Goal: Task Accomplishment & Management: Use online tool/utility

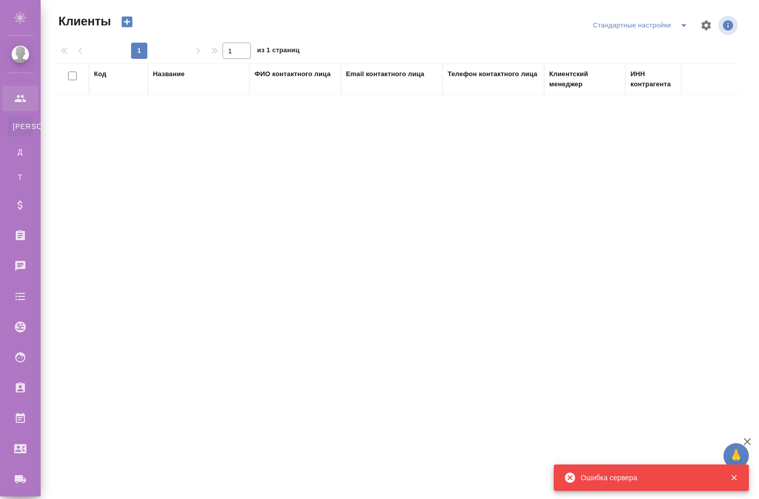
select select "RU"
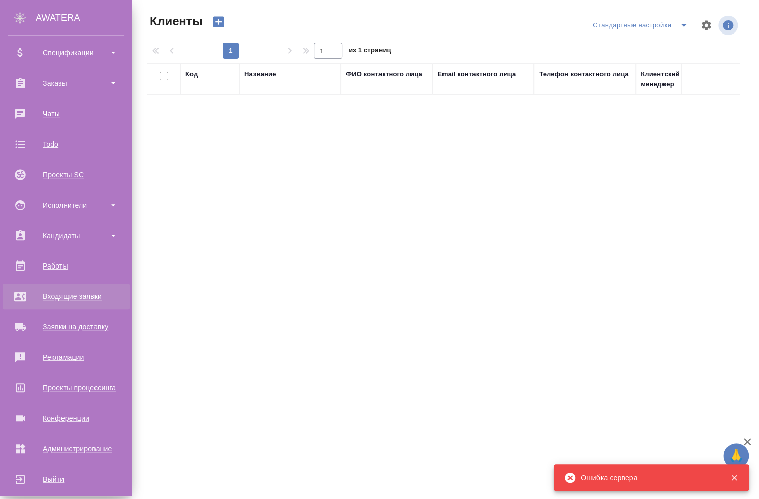
scroll to position [162, 0]
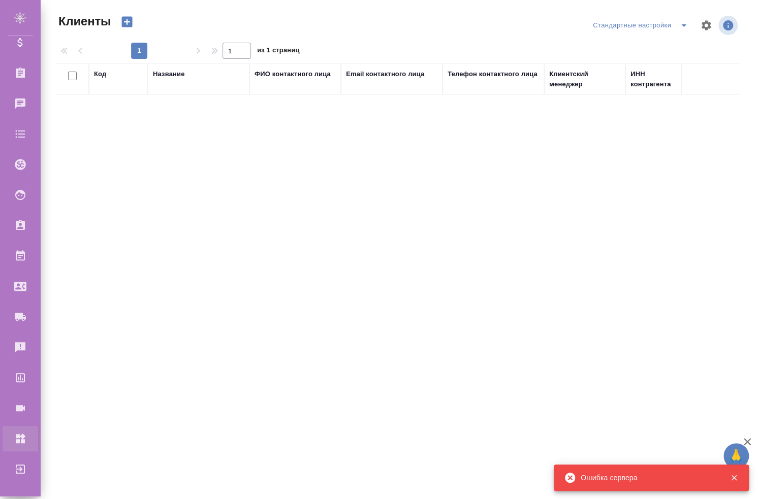
click at [20, 440] on div "Администрирование" at bounding box center [7, 438] width 25 height 15
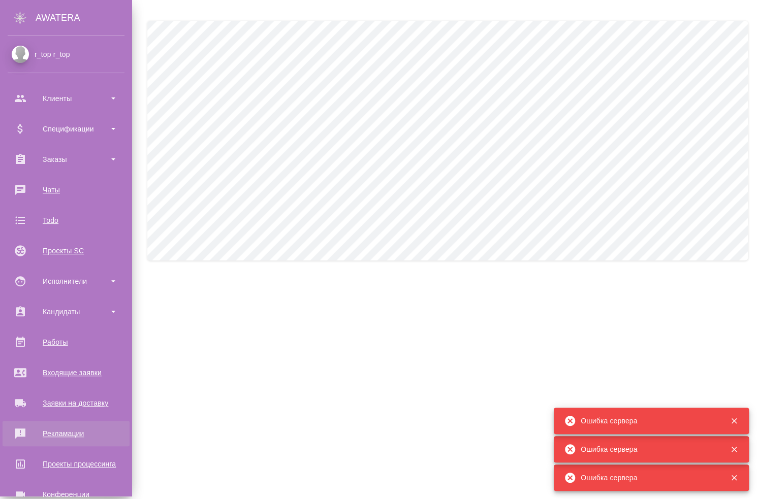
scroll to position [51, 0]
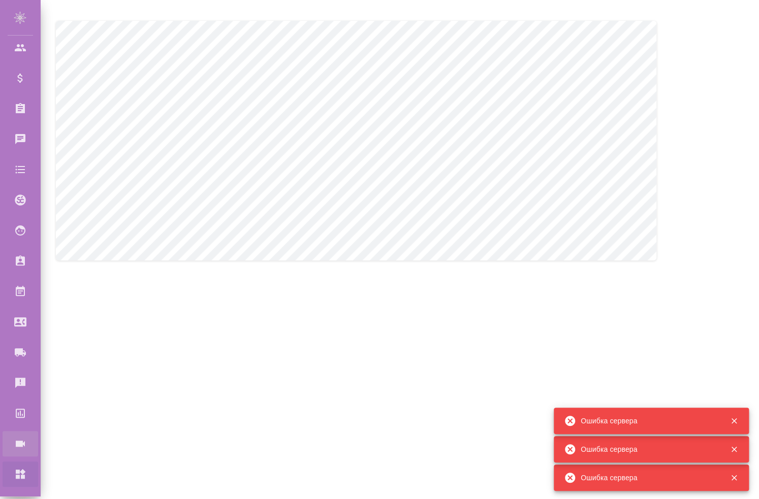
click at [20, 441] on div "Конференции" at bounding box center [7, 443] width 25 height 15
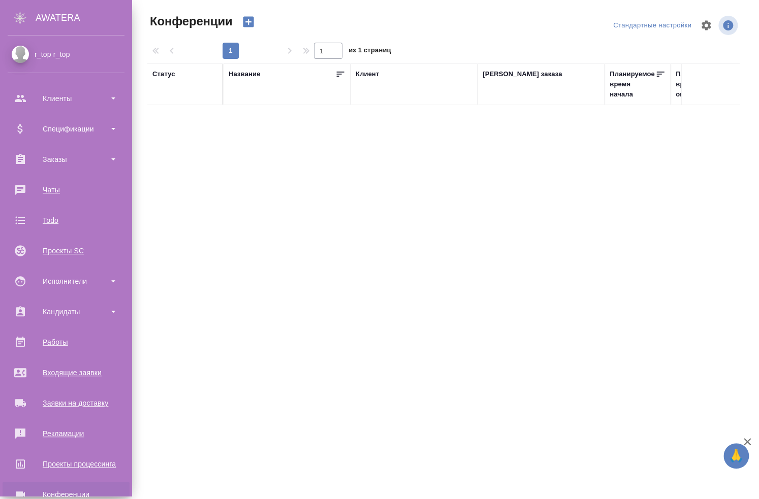
scroll to position [87, 0]
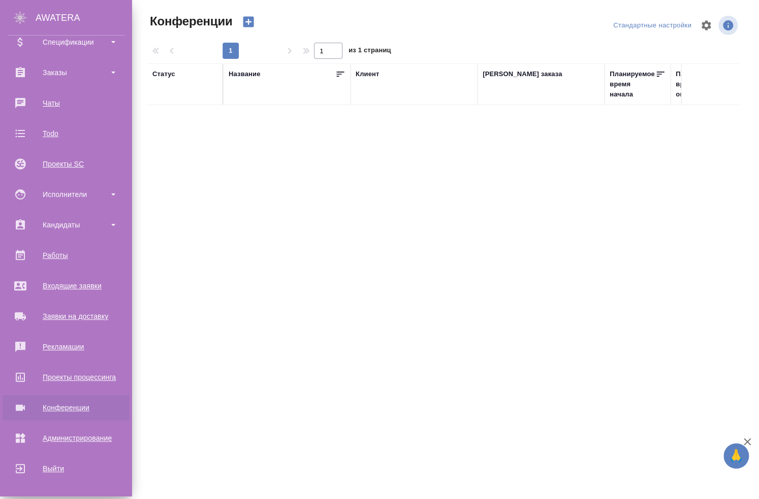
click at [61, 411] on div "Конференции" at bounding box center [66, 407] width 117 height 15
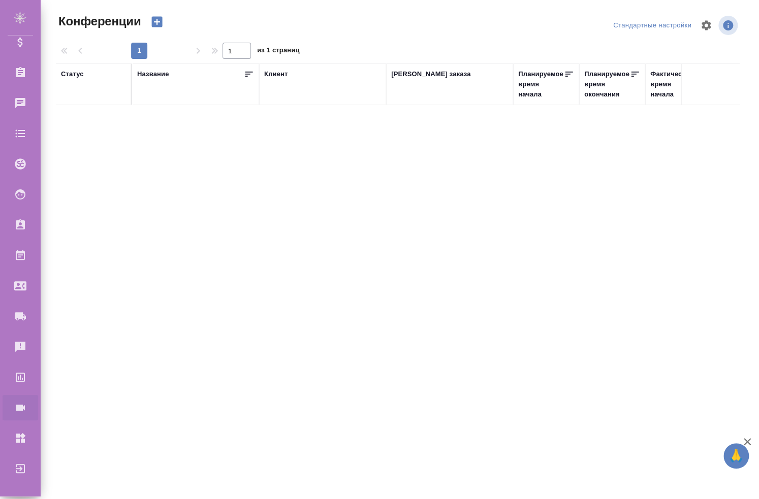
click at [600, 328] on div ".cls-1 fill:#fff; AWATERA r_top r_top Клиенты Спецификации Заказы 0 Чаты Todo П…" at bounding box center [379, 249] width 759 height 499
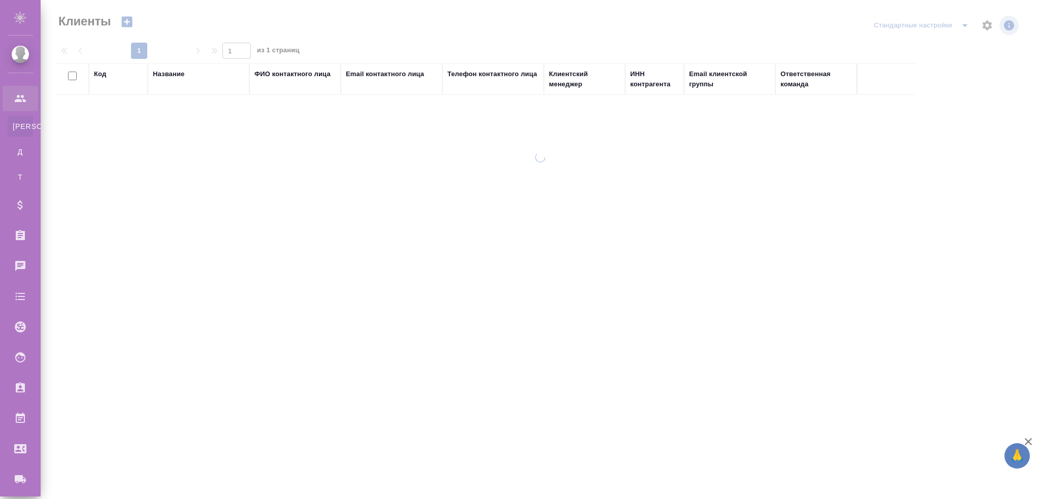
select select "RU"
click at [734, 241] on div "Код Название ФИО контактного лица Email контактного лица Телефон контактного ли…" at bounding box center [538, 246] width 965 height 366
select select "RU"
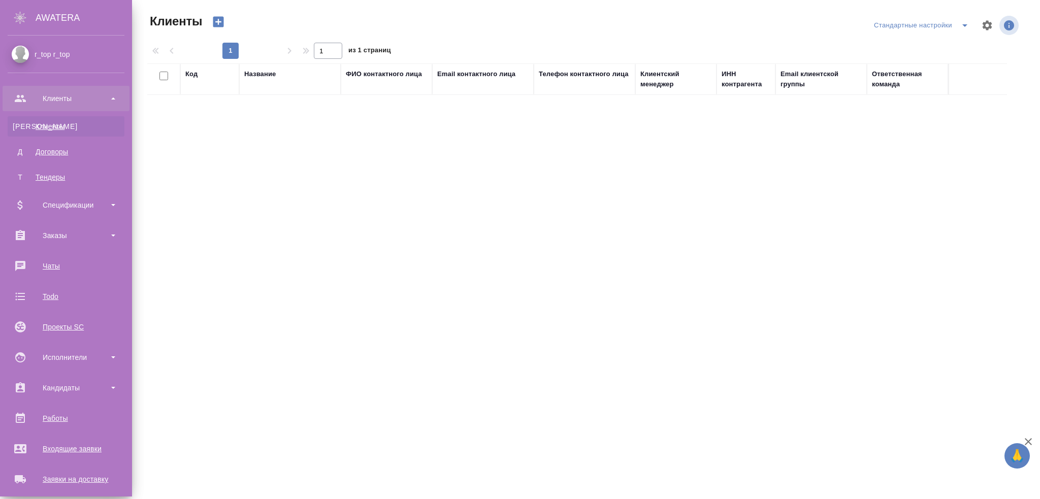
scroll to position [162, 0]
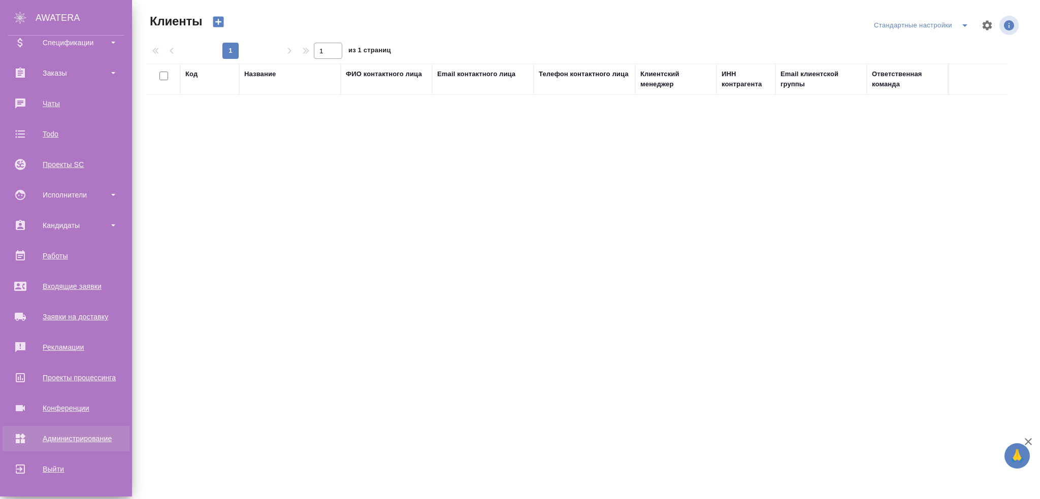
click at [71, 439] on div "Администрирование" at bounding box center [66, 438] width 117 height 15
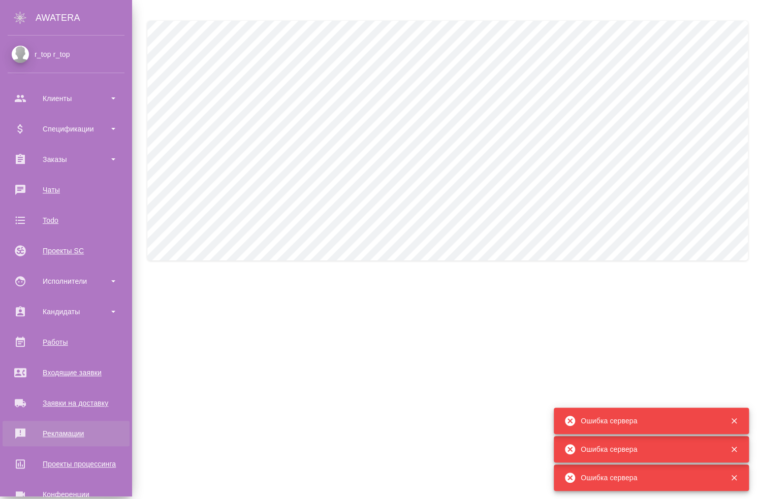
click at [79, 428] on div "Рекламации" at bounding box center [66, 433] width 117 height 15
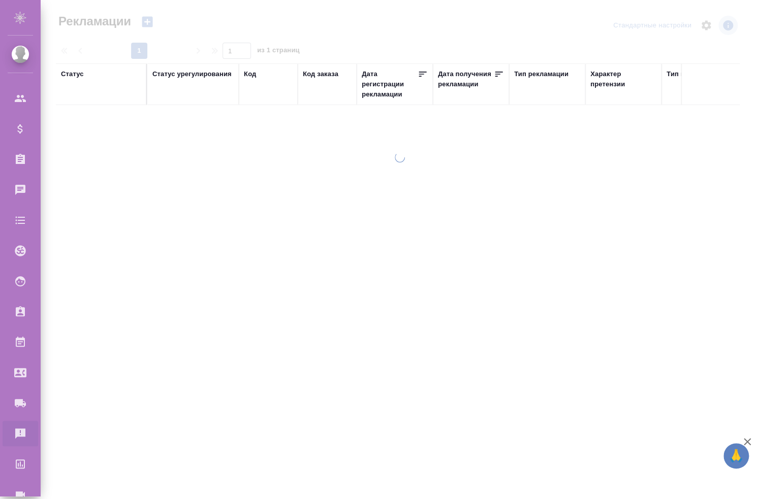
click at [425, 249] on div at bounding box center [400, 293] width 718 height 282
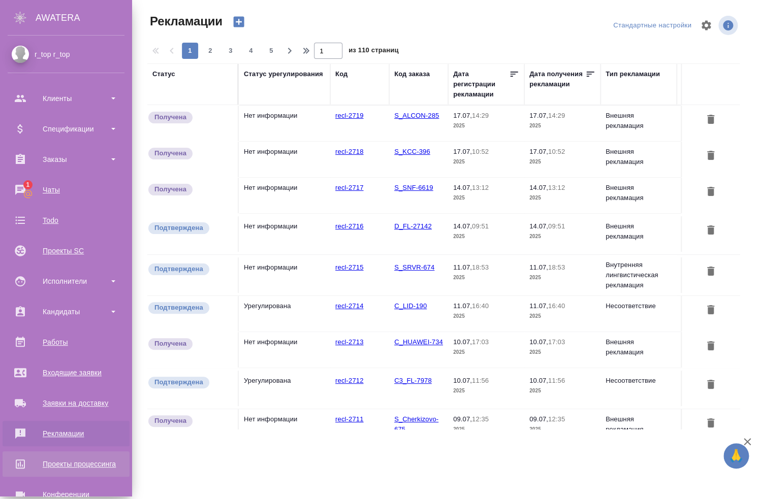
scroll to position [87, 0]
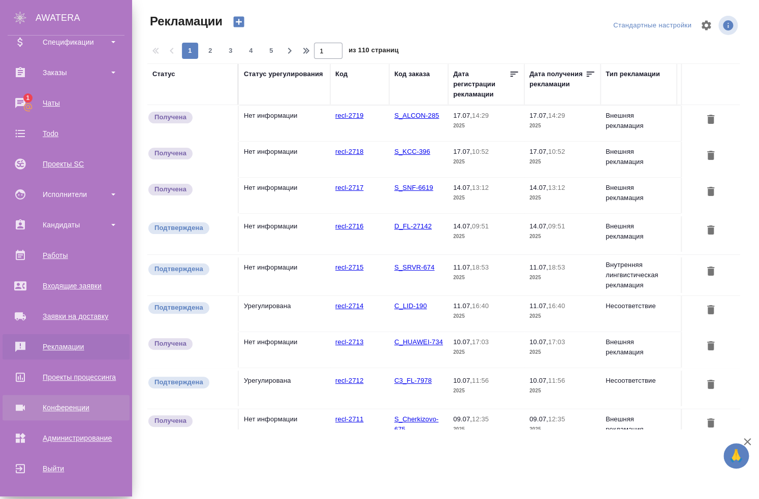
click at [66, 404] on div "Конференции" at bounding box center [66, 407] width 117 height 15
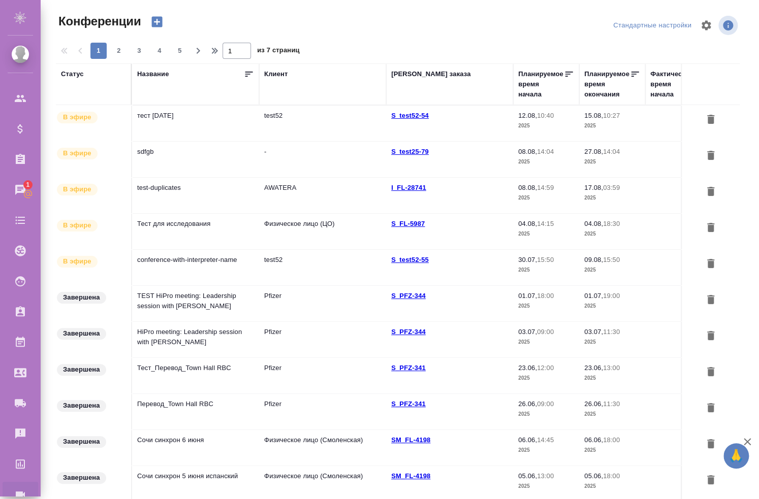
click at [194, 141] on td "Тест для исследования" at bounding box center [195, 124] width 127 height 36
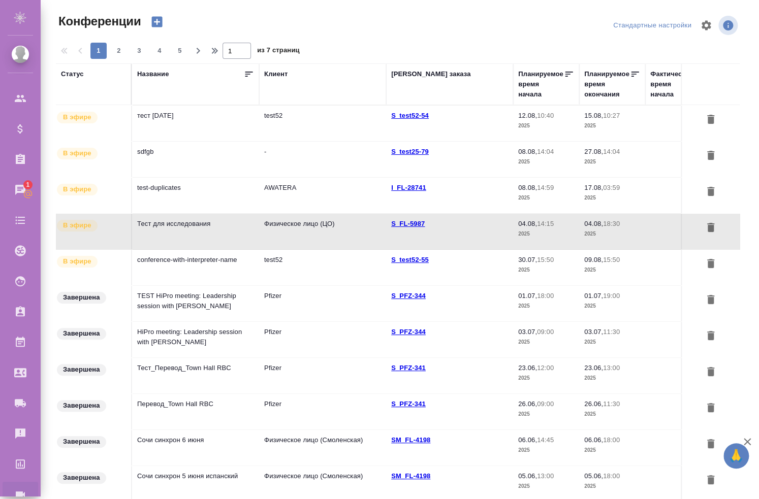
click at [194, 141] on td "Тест для исследования" at bounding box center [195, 124] width 127 height 36
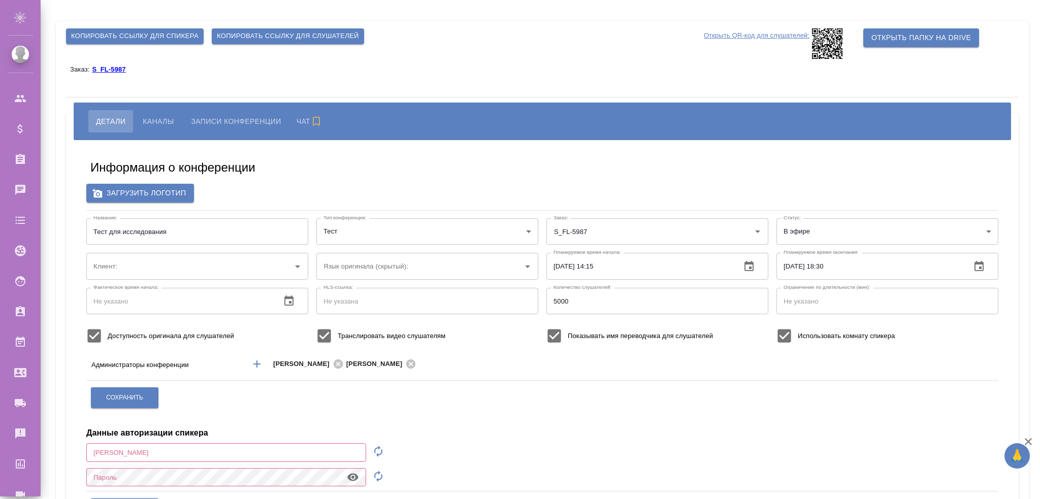
type input "Физическое лицо (ЦО)"
click at [355, 37] on span "Копировать ссылку для слушателей" at bounding box center [288, 36] width 142 height 12
click at [338, 35] on span "Копировать ссылку для слушателей" at bounding box center [288, 36] width 142 height 12
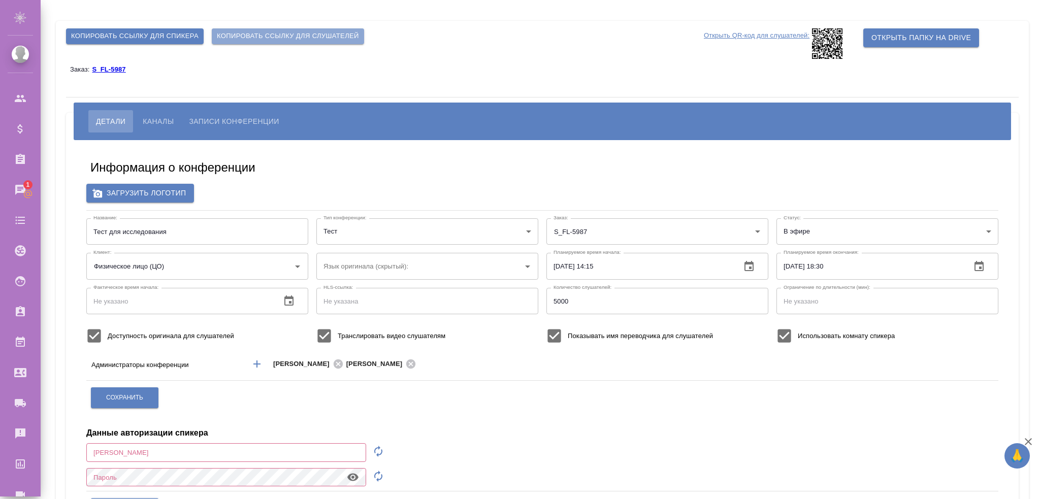
click at [337, 35] on span "Копировать ссылку для слушателей" at bounding box center [288, 36] width 142 height 12
